Goal: Contribute content: Add original content to the website for others to see

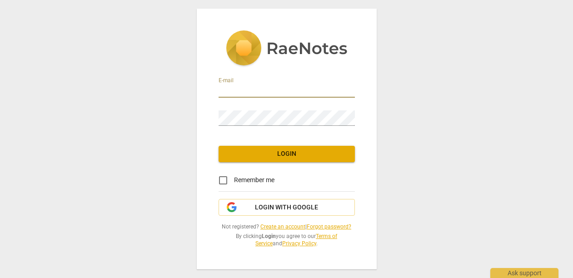
click at [278, 85] on input "email" at bounding box center [287, 91] width 136 height 13
type input "[PERSON_NAME][EMAIL_ADDRESS][DOMAIN_NAME]"
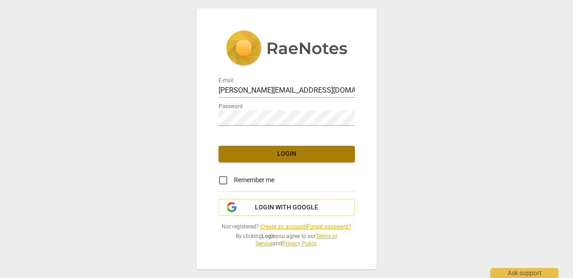
click at [252, 150] on span "Login" at bounding box center [287, 154] width 122 height 9
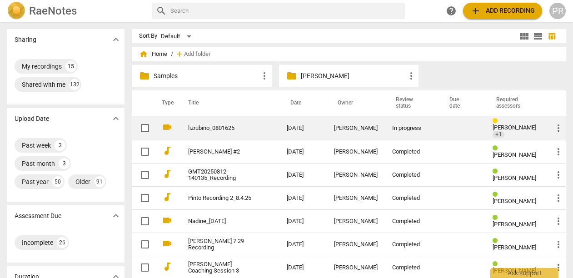
click at [223, 125] on link "lizrubino_0801625" at bounding box center [221, 128] width 66 height 7
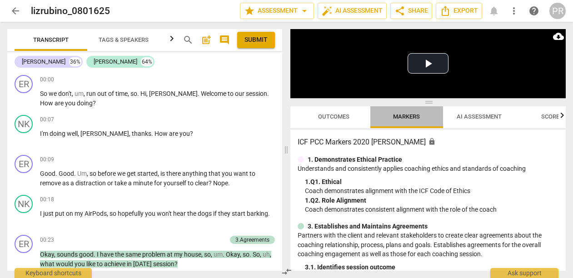
click at [414, 119] on span "Markers" at bounding box center [406, 116] width 27 height 7
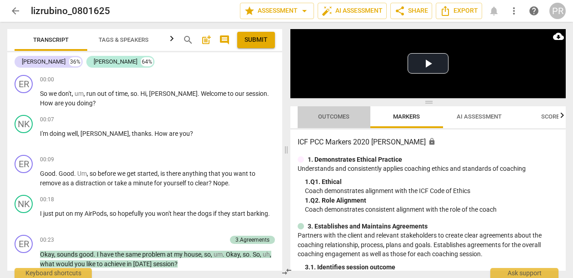
click at [329, 122] on span "Outcomes" at bounding box center [333, 117] width 53 height 12
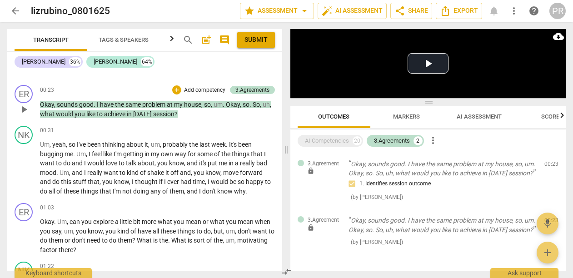
scroll to position [160, 0]
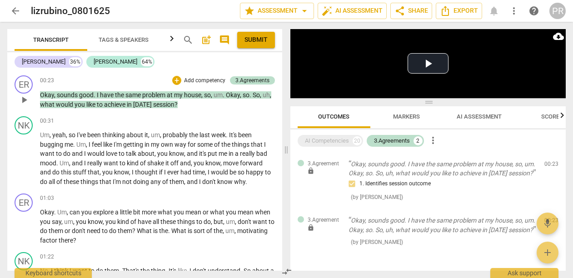
click at [209, 85] on p "Add competency" at bounding box center [204, 81] width 43 height 8
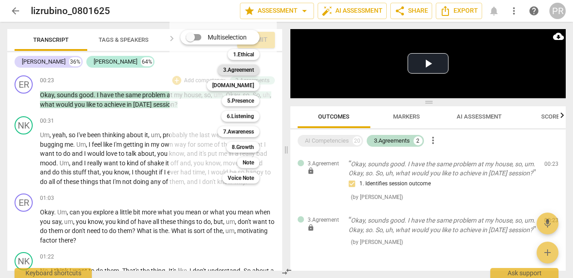
click at [254, 70] on b "3.Agreement" at bounding box center [238, 70] width 31 height 11
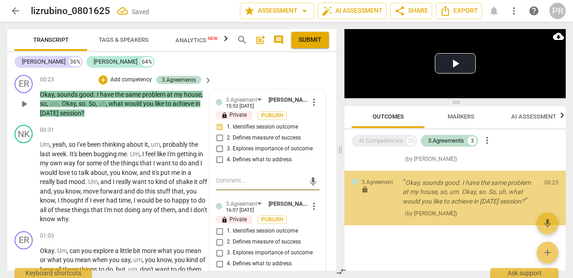
scroll to position [140, 0]
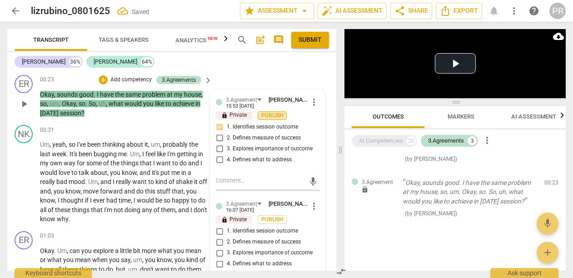
click at [272, 120] on span "Publish" at bounding box center [273, 116] width 14 height 8
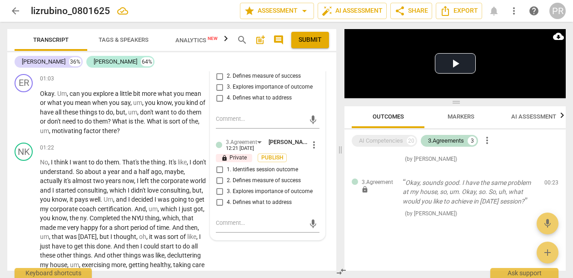
scroll to position [330, 0]
click at [310, 45] on span "more_vert" at bounding box center [314, 40] width 11 height 11
click at [318, 120] on li "Delete" at bounding box center [321, 116] width 31 height 17
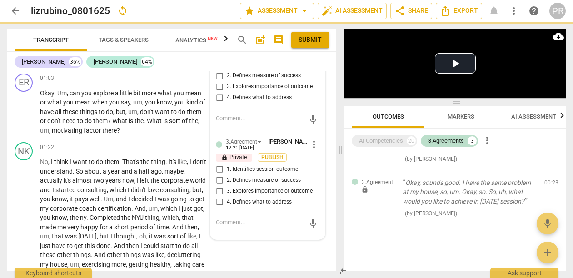
click at [312, 150] on span "more_vert" at bounding box center [314, 144] width 11 height 11
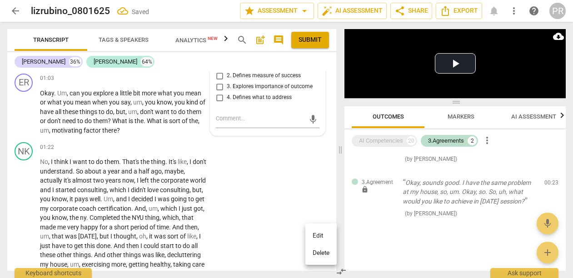
scroll to position [65, 0]
click at [318, 255] on li "Delete" at bounding box center [321, 253] width 31 height 17
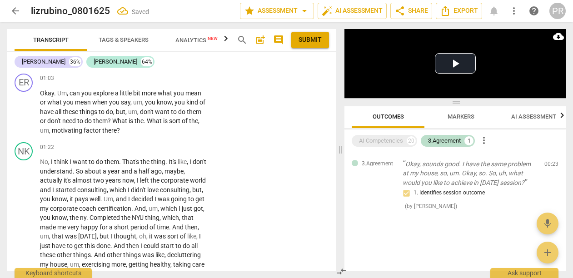
scroll to position [13, 0]
click at [310, 70] on div "NK play_arrow pause 00:31 + Add competency keyboard_arrow_right Um , yeah , so …" at bounding box center [171, 17] width 329 height 106
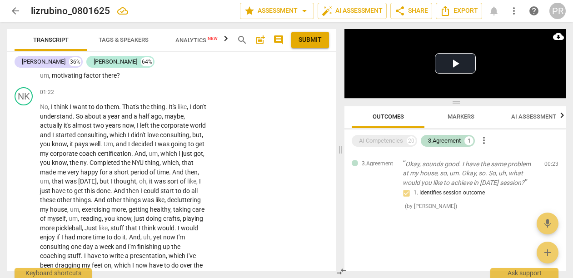
scroll to position [386, 0]
drag, startPoint x: 122, startPoint y: 162, endPoint x: 62, endPoint y: 118, distance: 73.8
click at [62, 80] on p "Okay . Um , can you explore a little bit more what you mean or what you mean wh…" at bounding box center [124, 56] width 168 height 47
click at [150, 28] on div "+ Add competency keyboard_arrow_right" at bounding box center [179, 23] width 68 height 10
click at [195, 27] on p "Add competency" at bounding box center [179, 23] width 43 height 8
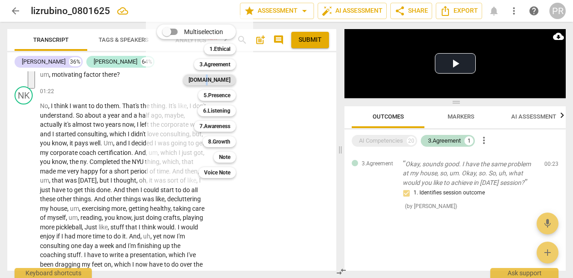
click at [231, 78] on b "[DOMAIN_NAME]" at bounding box center [210, 80] width 42 height 11
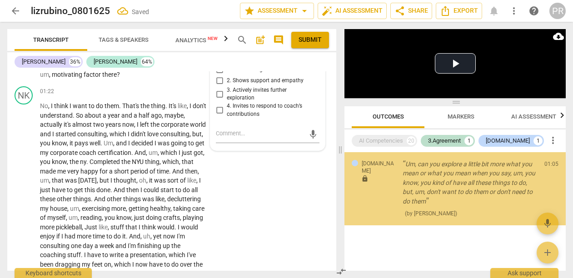
scroll to position [77, 0]
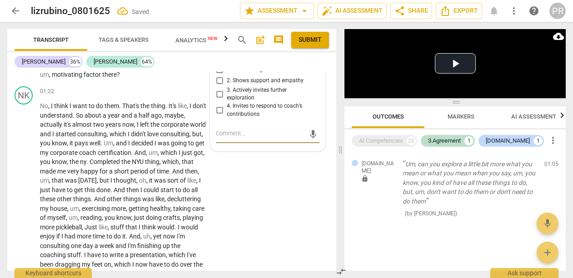
click at [218, 100] on input "3. Actively invites further exploration" at bounding box center [219, 94] width 15 height 11
checkbox input "true"
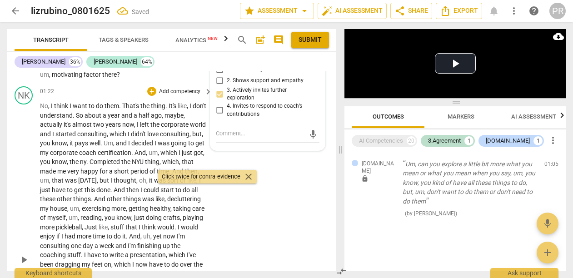
click at [163, 96] on div "+ Add competency" at bounding box center [174, 91] width 54 height 9
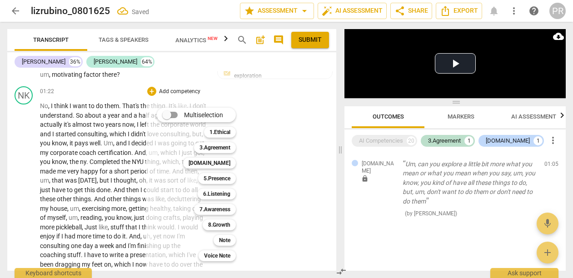
click at [168, 159] on div "Multiselection m 1.Ethical 1 3.Agreement 2 [DOMAIN_NAME] 3 5.Presence 4 6.Liste…" at bounding box center [203, 184] width 100 height 158
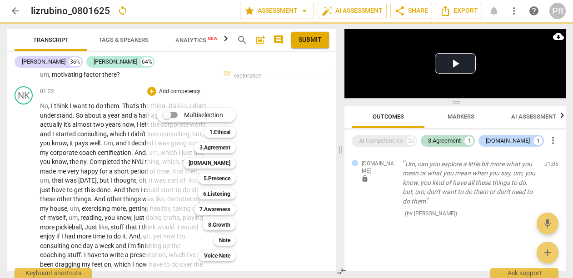
click at [123, 177] on div at bounding box center [286, 139] width 573 height 278
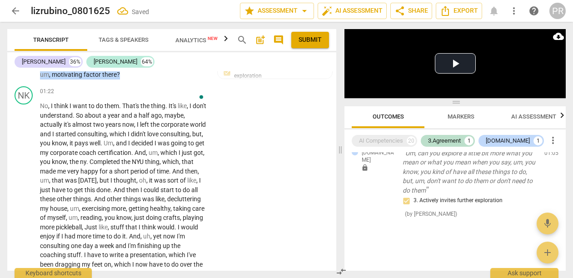
drag, startPoint x: 165, startPoint y: 160, endPoint x: 191, endPoint y: 175, distance: 28.7
click at [191, 80] on p "Okay . Um , can you explore a little bit more what you mean or what you mean wh…" at bounding box center [124, 56] width 168 height 47
click at [145, 27] on p "Add competency" at bounding box center [123, 23] width 43 height 8
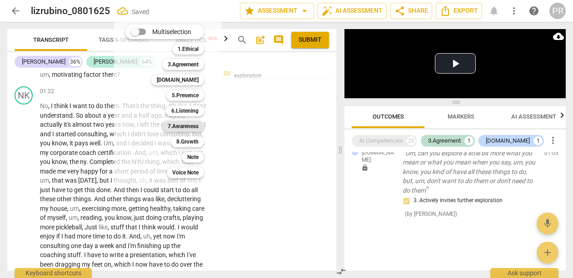
click at [199, 126] on b "7.Awareness" at bounding box center [183, 126] width 31 height 11
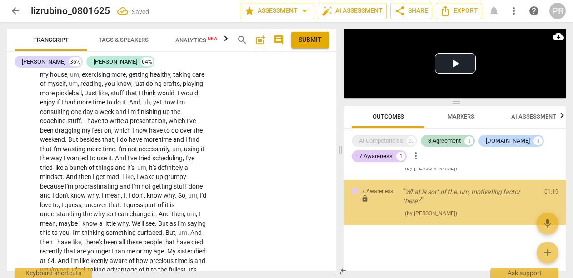
scroll to position [171, 0]
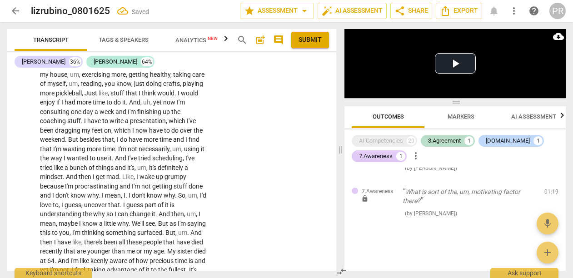
checkbox input "true"
click at [229, 45] on textarea at bounding box center [260, 39] width 89 height 11
type textarea "W"
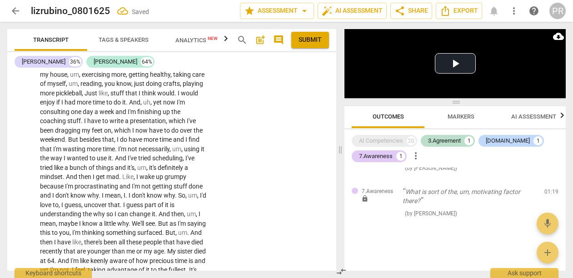
type textarea "W"
type textarea "Wh"
type textarea "Wha"
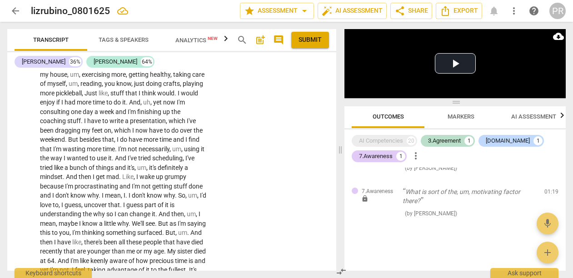
type textarea "What"
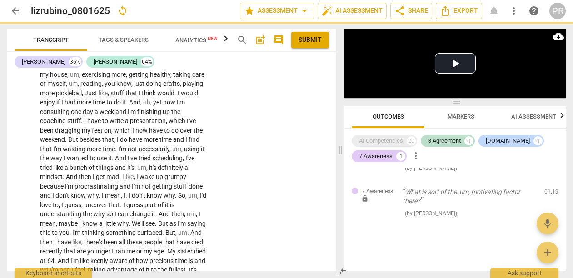
type textarea "What i"
type textarea "What is"
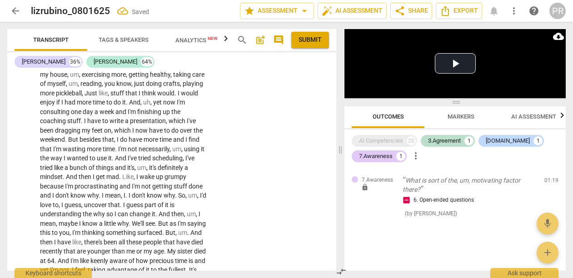
type textarea "What is"
type textarea "What is t"
type textarea "What is th"
type textarea "What is the"
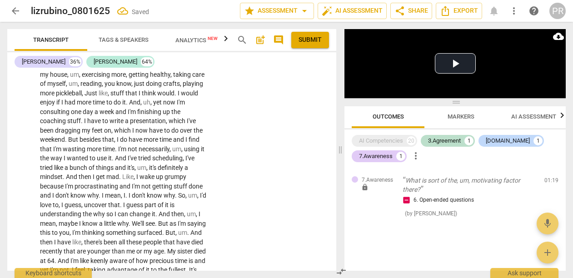
type textarea "What is the c"
type textarea "What is the co"
type textarea "What is the coa"
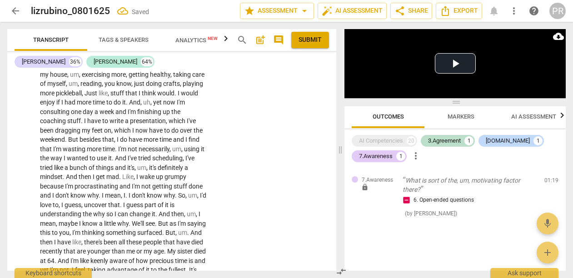
type textarea "What is the coa"
type textarea "What is the coac"
type textarea "What is the coach"
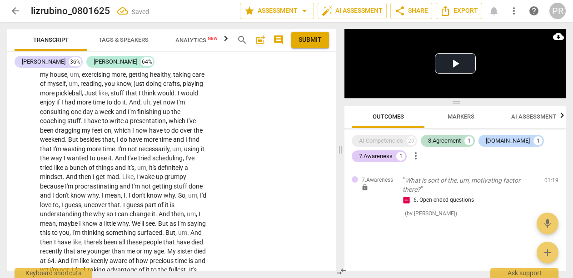
type textarea "What is the coach a"
type textarea "What is the coach as"
type textarea "What is the coach ask"
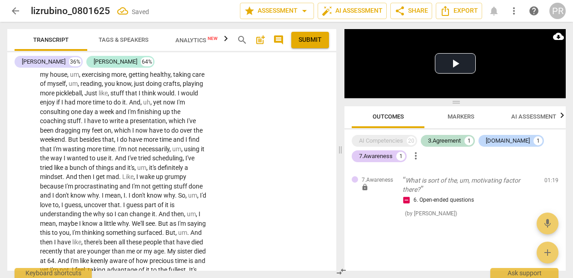
type textarea "What is the coach ask"
type textarea "What is the coach [PERSON_NAME]"
type textarea "What is the coach askin"
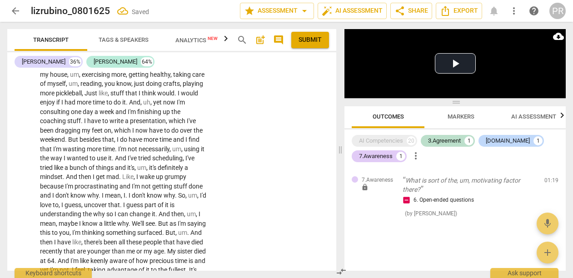
type textarea "What is the coach asking"
type textarea "What is the coach asking?"
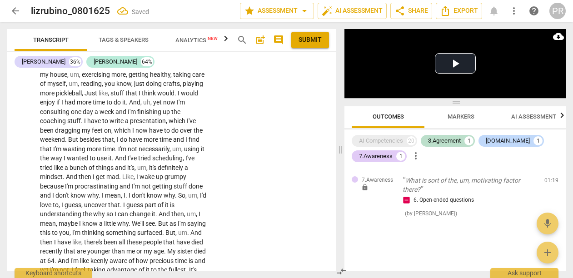
type textarea "What is the coach asking?"
type textarea "What is the coach asking? w"
type textarea "What is the coach asking? wh"
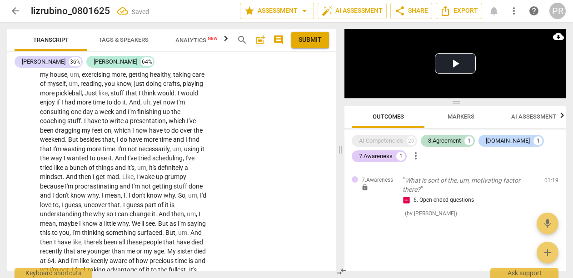
scroll to position [10, 0]
type textarea "What is the coach asking? wha"
type textarea "What is the coach asking? what"
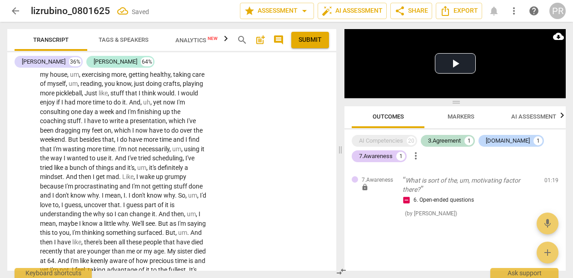
type textarea "What is the coach asking? what i"
type textarea "What is the coach asking? what is"
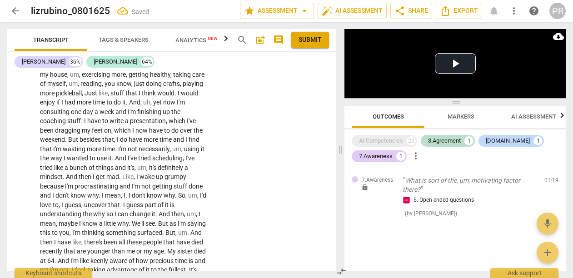
type textarea "What is the coach asking? what is t"
type textarea "What is the coach asking? what is th"
type textarea "What is the coach asking? what is the"
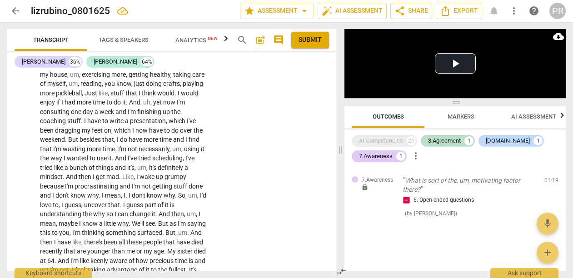
type textarea "What is the coach asking? what is the"
type textarea "What is the coach asking? what is the m"
type textarea "What is the coach asking? what is the mo"
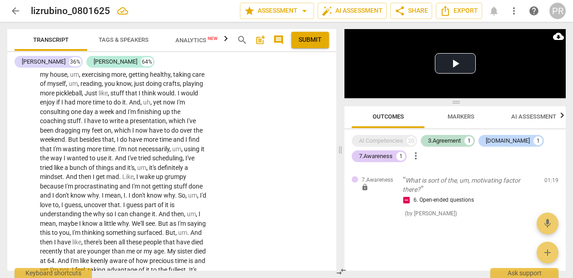
type textarea "What is the coach asking? what is the mot"
type textarea "What is the coach asking? what is the moti"
type textarea "What is the coach asking? what is the motiv"
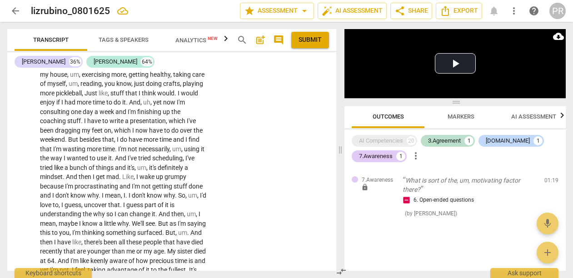
type textarea "What is the coach asking? what is the motiv"
type textarea "What is the coach asking? what is the motiv a"
type textarea "What is the coach asking? what is the motiv at"
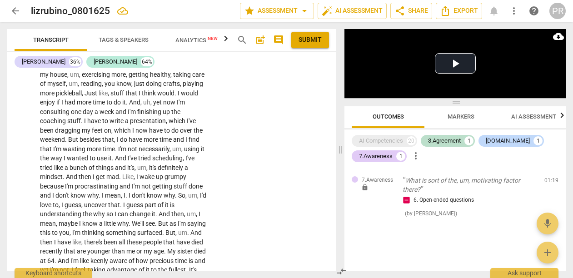
type textarea "What is the coach asking? what is the motiv ati"
type textarea "What is the coach asking? what is the motiv atin"
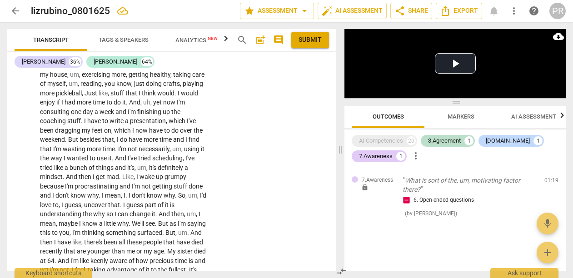
type textarea "What is the coach asking? what is the motiv atin."
type textarea "What is the coach asking? what is the motiv atin. f"
type textarea "What is the coach asking? what is the motiv atin. fa"
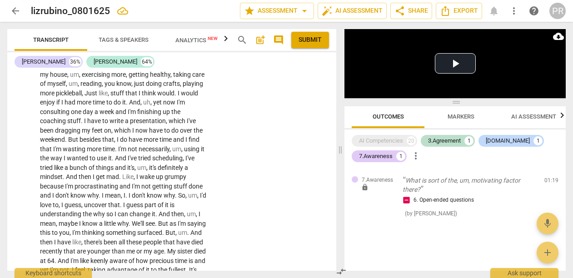
type textarea "What is the coach asking? what is the motiv atin. fac"
type textarea "What is the coach asking? what is the motiv atin. fact"
type textarea "What is the coach asking? what is the motiv atin. factr"
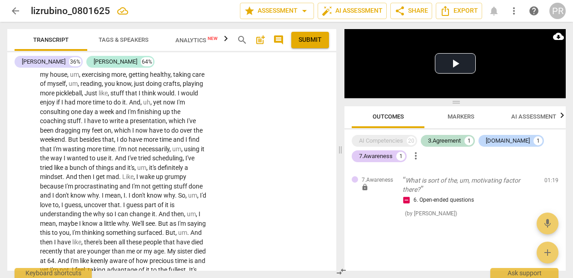
type textarea "What is the coach asking? what is the motiv atin. factr"
type textarea "What is the coach asking? what is the motiv atin. fact"
type textarea "What is the coach asking? what is the motiv atin. fac"
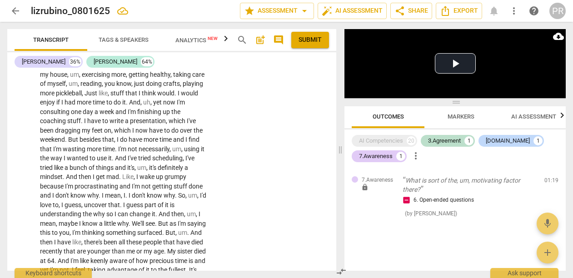
type textarea "What is the coach asking? what is the motiv atin. fac"
type textarea "What is the coach asking? what is the motiv atin. faco"
type textarea "What is the coach asking? what is the motiv atin. facor"
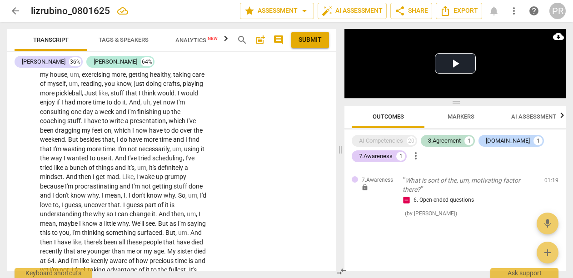
scroll to position [9, 0]
type textarea "What is the coach asking? what is the motiv atin. facor"
type textarea "What is the coach asking? what is the motiv atin. facor f"
type textarea "What is the coach asking? what is the motiv atin. facor fo"
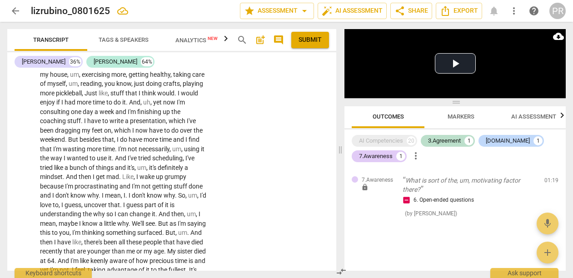
type textarea "What is the coach asking? what is the motiv atin. facor for"
type textarea "What is the coach asking? what is the motiv atin. facor for w"
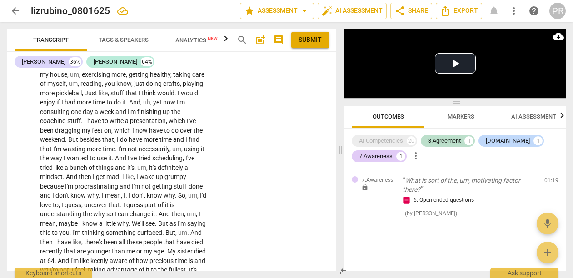
type textarea "What is the coach asking? what is the motiv atin. facor for wh"
type textarea "What is the coach asking? what is the motiv atin. facor for wha"
type textarea "What is the coach asking? what is the motiv atin. facor for what"
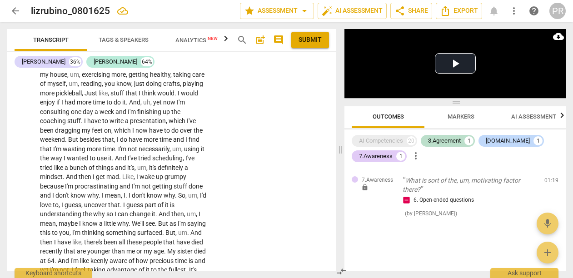
type textarea "What is the coach asking? what is the motiv atin. facor for what"
type textarea "What is the coach asking? what is the motiv atin. facor for what e"
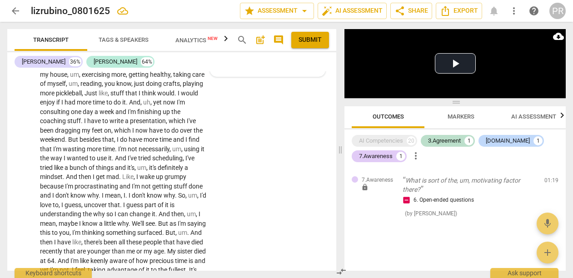
scroll to position [0, 0]
type textarea "What is the coach asking? what is the motiv atin. facor for what ex"
type textarea "What is the coach asking? what is the motiv atin. facor for what exa"
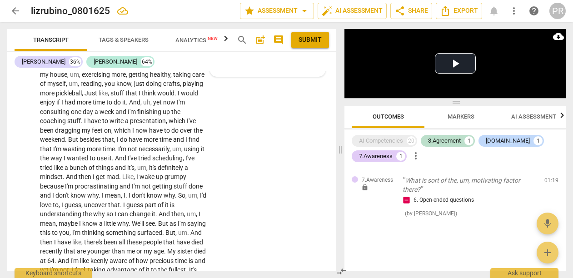
type textarea "What is the coach asking? what is the motiv atin. facor for what exac"
type textarea "What is the coach asking? what is the motiv atin. facor for what exact"
type textarea "What is the coach asking? what is the motiv atin. facor for what exactl"
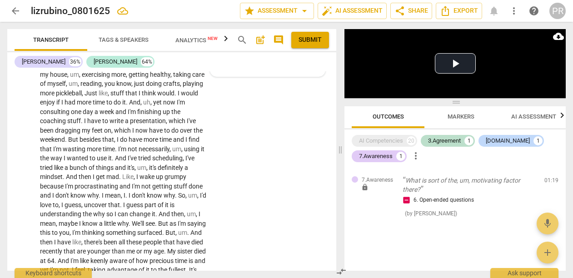
type textarea "What is the coach asking? what is the motiv atin. facor for what exactl"
type textarea "What is the coach asking? what is the motiv atin. facor for what exactly"
type textarea "What is the coach asking? what is the motiv atin. facor for what exactly?"
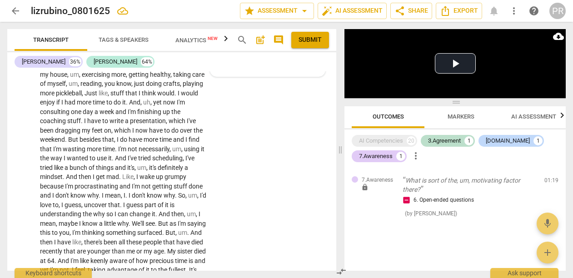
click at [285, 66] on textarea "What is the coach asking? what is the motiv atin. facor for what exactly?" at bounding box center [260, 50] width 89 height 32
type textarea "What is the coach asking? what is the motiv [PERSON_NAME] for what exactly?"
type textarea "What is the coach asking? what is the motiv ati facor for what exactly?"
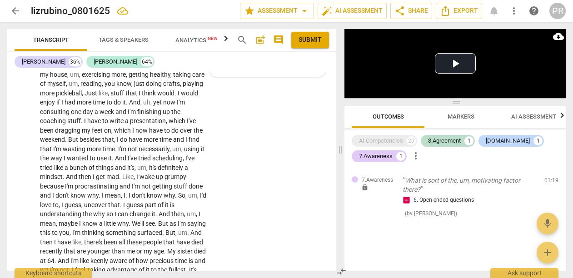
type textarea "What is the coach asking? what is the motiv at facor for what exactly?"
type textarea "What is the coach asking? what is the motiv a facor for what exactly?"
type textarea "What is the coach asking? what is the motiv facor for what exactly?"
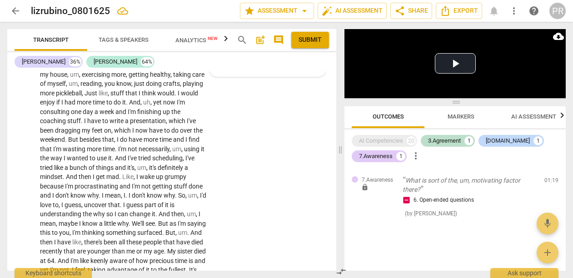
type textarea "What is the coach asking? what is the motiv facor for what exactly?"
type textarea "What is the coach asking? what is the motiva facor for what exactly?"
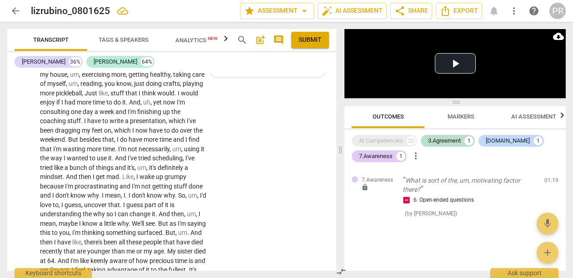
type textarea "What is the coach asking? what is the motivat facor for what exactly?"
type textarea "What is the coach asking? what is the motivati facor for what exactly?"
type textarea "What is the coach asking? what is the motivatin facor for what exactly?"
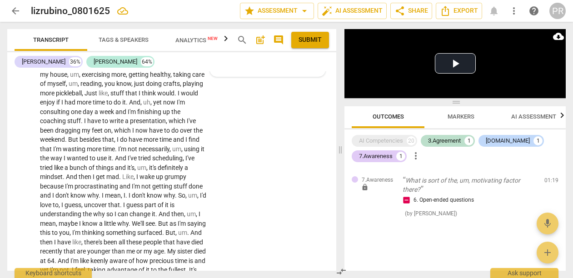
type textarea "What is the coach asking? what is the motivatin facor for what exactly?"
type textarea "What is the coach asking? what is the motivating facor for what exactly?"
click at [225, 66] on textarea "What is the coach asking? what is the motivating facor for what exactly?" at bounding box center [260, 50] width 89 height 32
type textarea "What is the coach asking? what is the motivating factor for what exactly?"
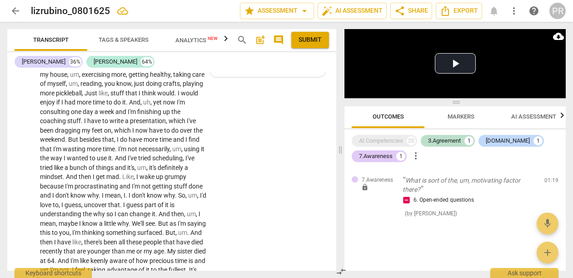
click at [291, 66] on textarea "What is the coach asking? what is the motivating factor for what exactly?" at bounding box center [260, 50] width 89 height 32
type textarea "What is the coach asking? what is the motivating factor for what exactly?"
type textarea "What is the coach asking? what is the motivating factor for what exactly? t"
type textarea "What is the coach asking? what is the motivating factor for what exactly? th"
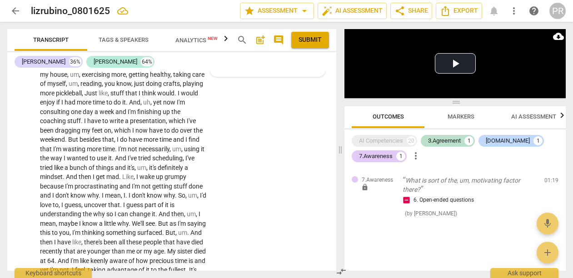
type textarea "What is the coach asking? what is the motivating factor for what exactly? th"
type textarea "What is the coach asking? what is the motivating factor for what exactly? the"
type textarea "What is the coach asking? what is the motivating factor for what exactly? the c"
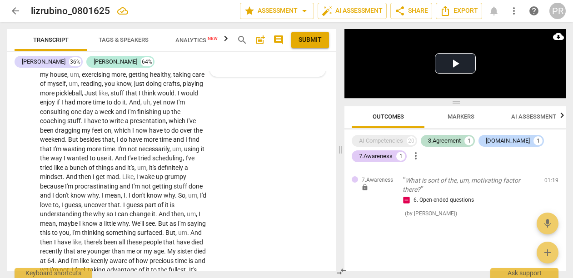
type textarea "What is the coach asking? what is the motivating factor for what exactly? the c"
type textarea "What is the coach asking? what is the motivating factor for what exactly? the cl"
type textarea "What is the coach asking? what is the motivating factor for what exactly? the c…"
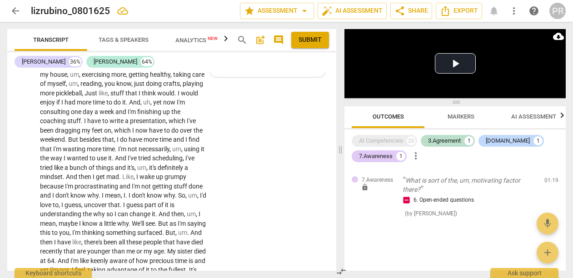
type textarea "What is the coach asking? what is the motivating factor for what exactly? the c…"
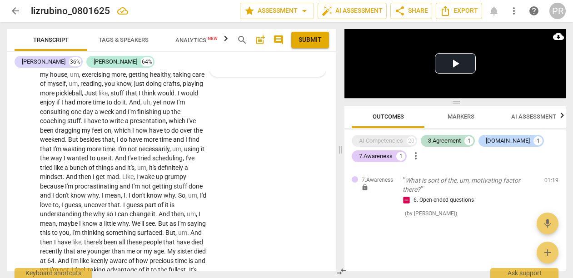
type textarea "What is the coach asking? what is the motivating factor for what exactly? the c…"
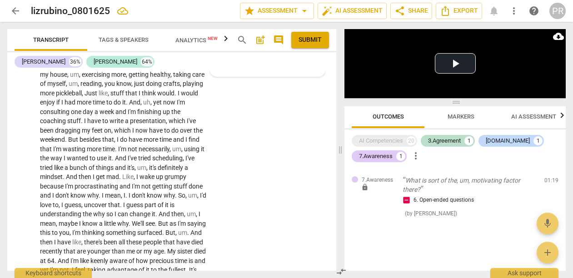
type textarea "What is the coach asking? what is the motivating factor for what exactly? the c…"
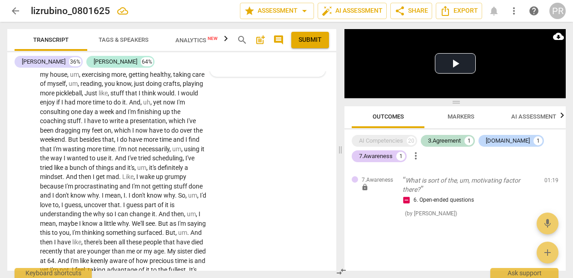
type textarea "What is the coach asking? what is the motivating factor for what exactly? the c…"
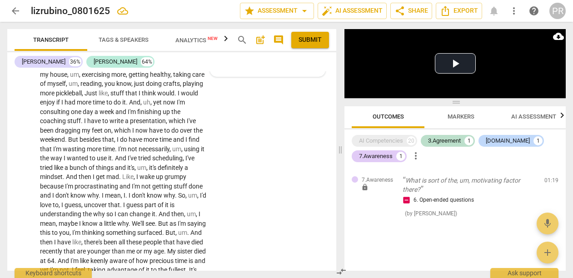
scroll to position [0, 0]
type textarea "What is the coach asking? what is the motivating factor for what exactly? the c…"
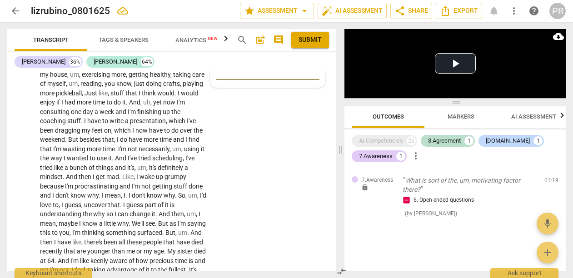
type textarea "What is the coach asking? what is the motivating factor for what exactly? the c…"
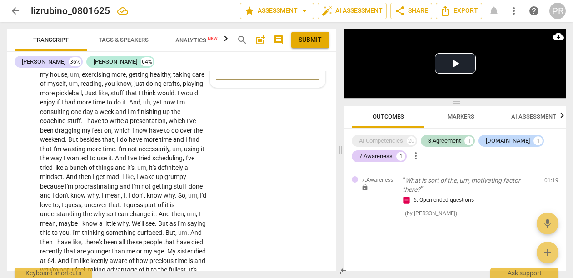
type textarea "What is the coach asking? what is the motivating factor for what exactly? the c…"
click at [309, 71] on span "send" at bounding box center [313, 66] width 10 height 10
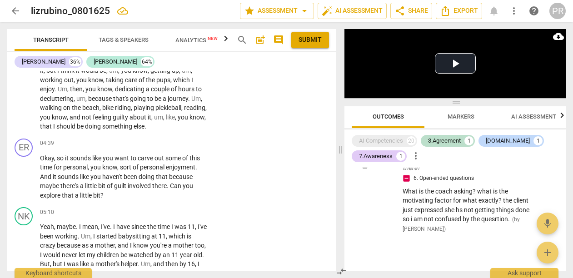
scroll to position [987, 0]
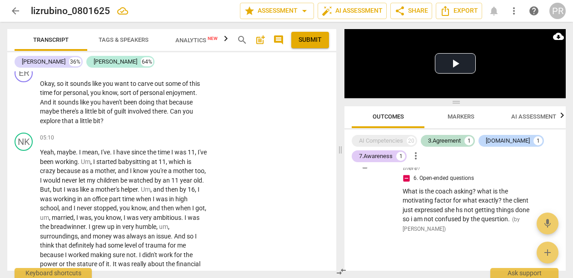
drag, startPoint x: 40, startPoint y: 145, endPoint x: 140, endPoint y: 169, distance: 102.0
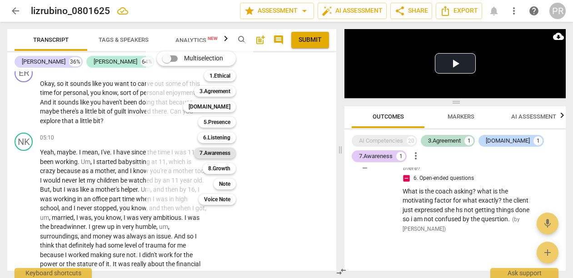
click at [231, 150] on b "7.Awareness" at bounding box center [215, 153] width 31 height 11
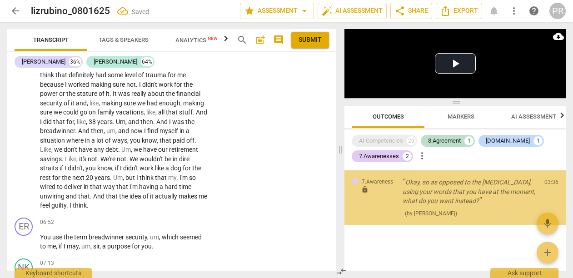
scroll to position [305, 0]
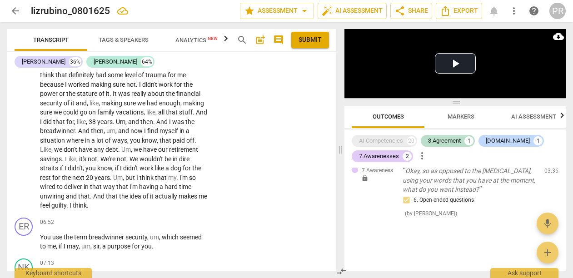
scroll to position [10, 0]
drag, startPoint x: 253, startPoint y: 181, endPoint x: 286, endPoint y: 183, distance: 33.2
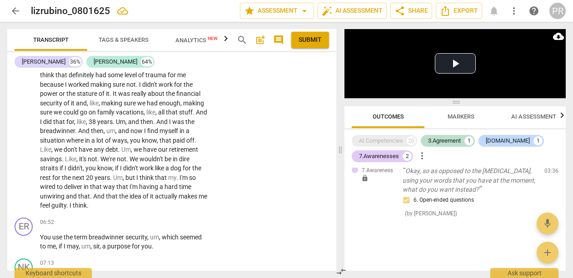
scroll to position [0, 0]
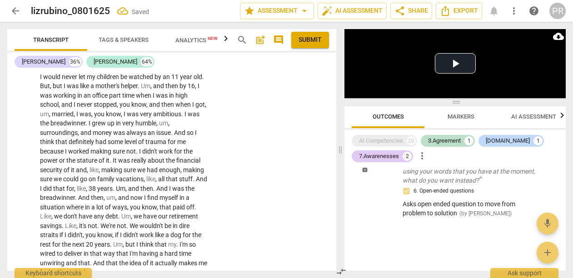
scroll to position [1074, 0]
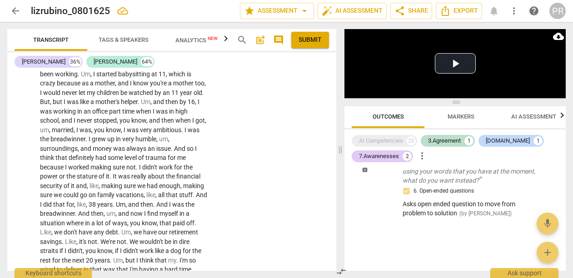
drag, startPoint x: 63, startPoint y: 170, endPoint x: 118, endPoint y: 184, distance: 56.3
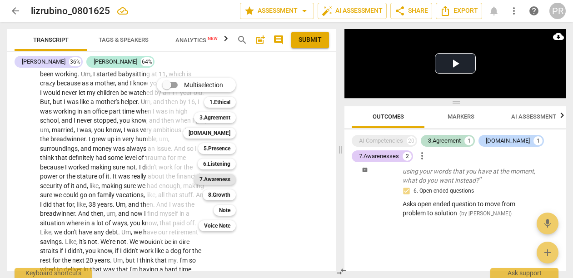
click at [227, 177] on b "7.Awareness" at bounding box center [215, 179] width 31 height 11
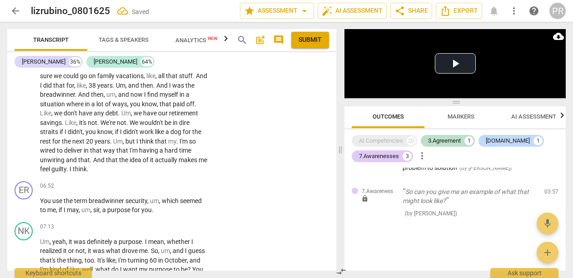
scroll to position [1178, 0]
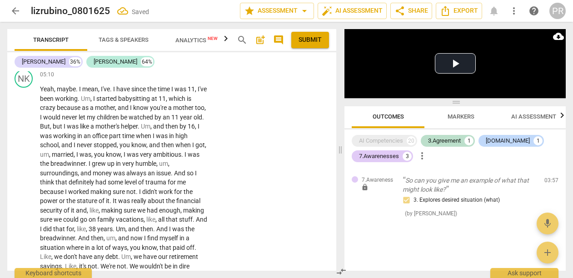
scroll to position [1035, 0]
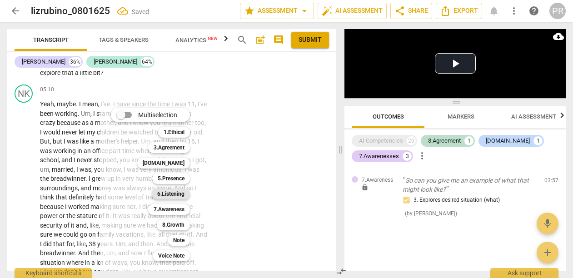
click at [185, 194] on b "6.Listening" at bounding box center [170, 194] width 27 height 11
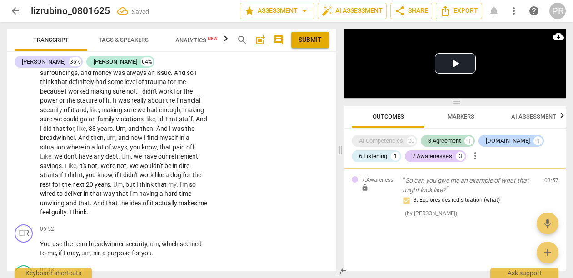
scroll to position [1146, 0]
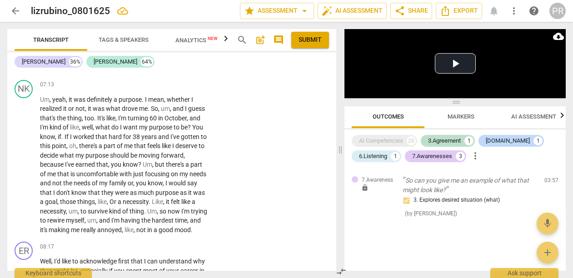
scroll to position [1338, 0]
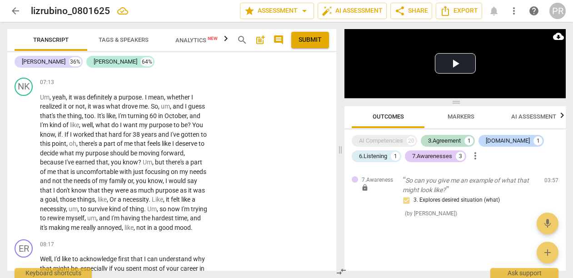
drag, startPoint x: 150, startPoint y: 146, endPoint x: 34, endPoint y: 101, distance: 125.4
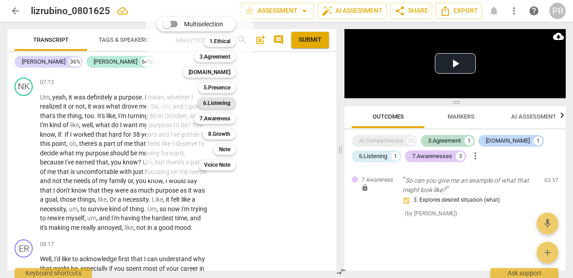
click at [231, 102] on b "6.Listening" at bounding box center [216, 103] width 27 height 11
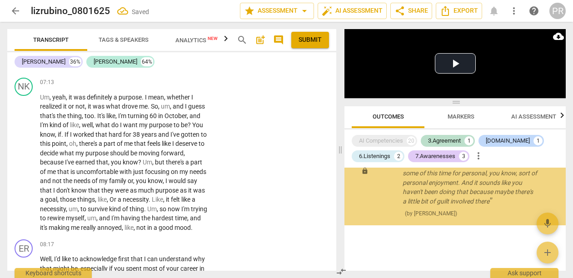
scroll to position [572, 0]
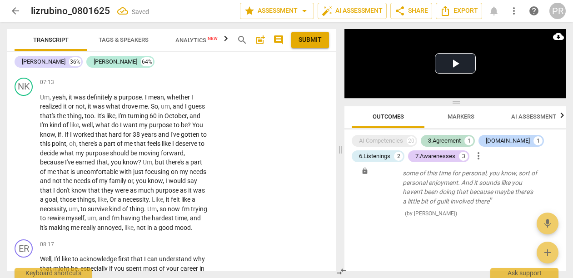
drag, startPoint x: 155, startPoint y: 147, endPoint x: 191, endPoint y: 157, distance: 36.8
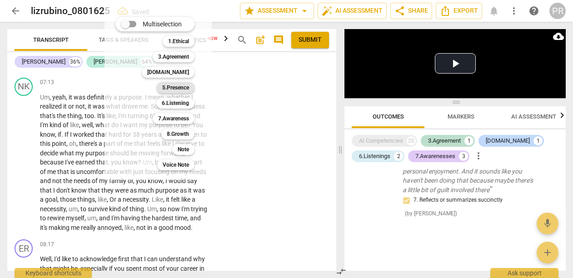
click at [189, 89] on b "5.Presence" at bounding box center [175, 87] width 27 height 11
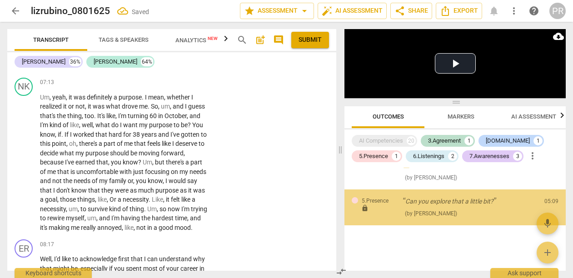
scroll to position [660, 0]
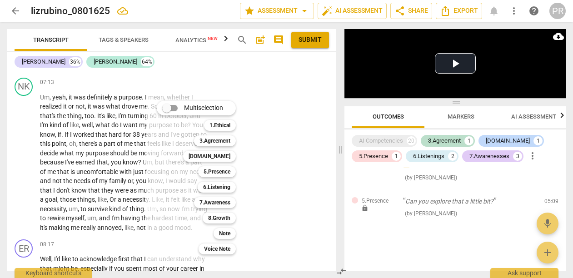
click at [295, 125] on div at bounding box center [286, 139] width 573 height 278
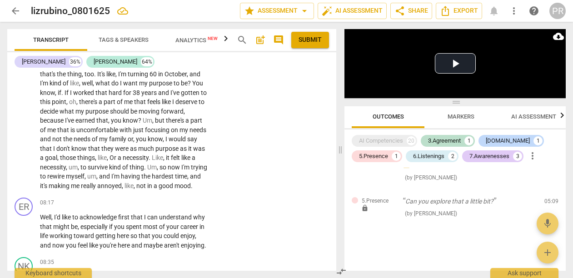
scroll to position [1379, 0]
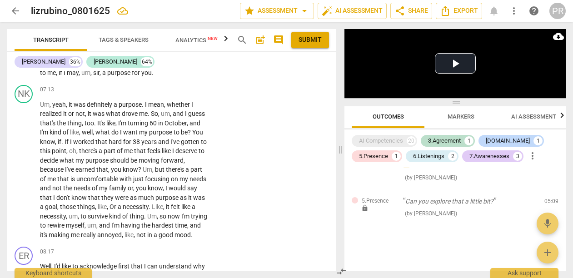
scroll to position [1296, 0]
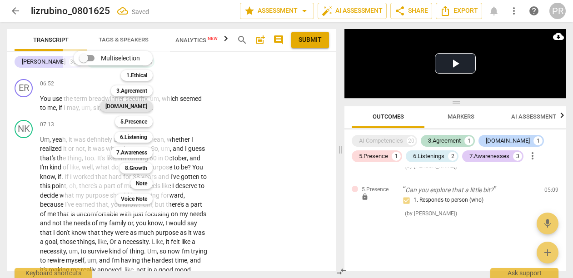
click at [146, 103] on b "[DOMAIN_NAME]" at bounding box center [126, 106] width 42 height 11
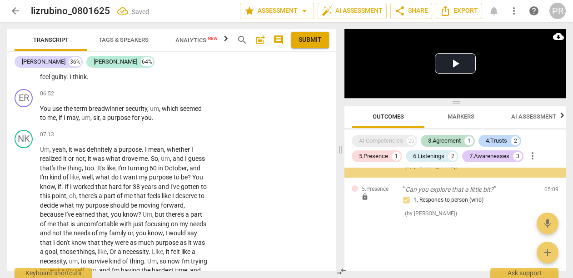
scroll to position [699, 0]
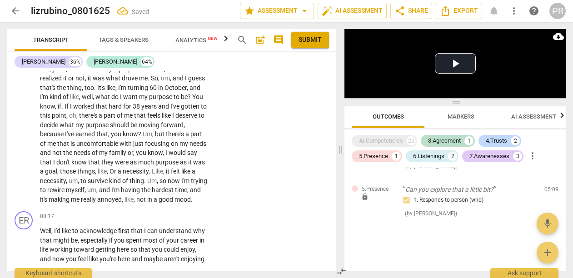
scroll to position [1363, 0]
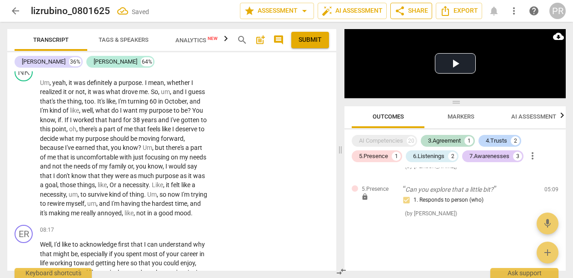
click at [412, 16] on button "share Share" at bounding box center [412, 11] width 42 height 16
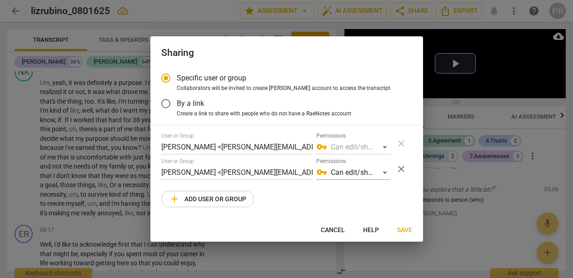
click at [340, 152] on div "vpn_key Can edit/share" at bounding box center [353, 147] width 74 height 15
click at [383, 153] on div "vpn_key Can edit/share" at bounding box center [353, 147] width 74 height 15
click at [385, 180] on div "vpn_key Can edit/share" at bounding box center [353, 172] width 74 height 15
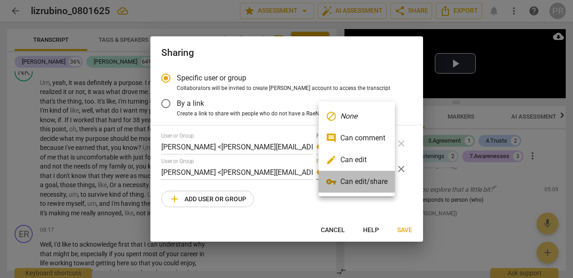
click at [385, 181] on li "vpn_key Can edit/share" at bounding box center [357, 182] width 76 height 22
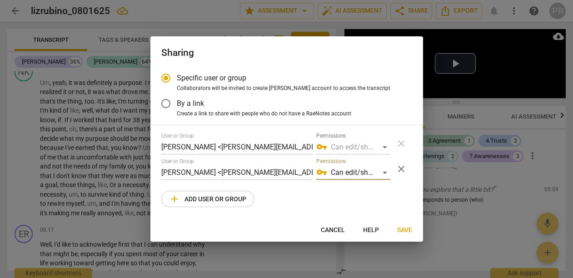
click at [380, 154] on div "vpn_key Can edit/share" at bounding box center [353, 147] width 74 height 15
click at [406, 235] on span "Save" at bounding box center [404, 230] width 15 height 9
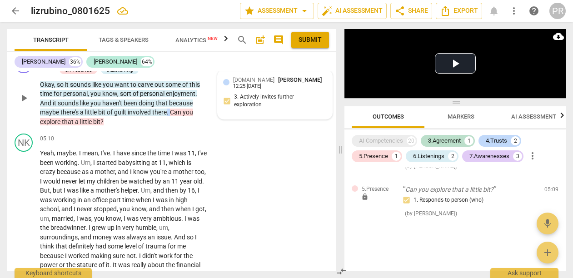
scroll to position [972, 0]
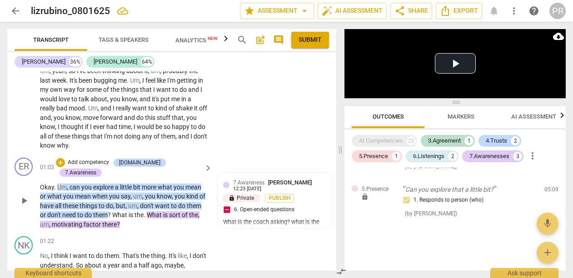
scroll to position [144, 0]
